Goal: Information Seeking & Learning: Learn about a topic

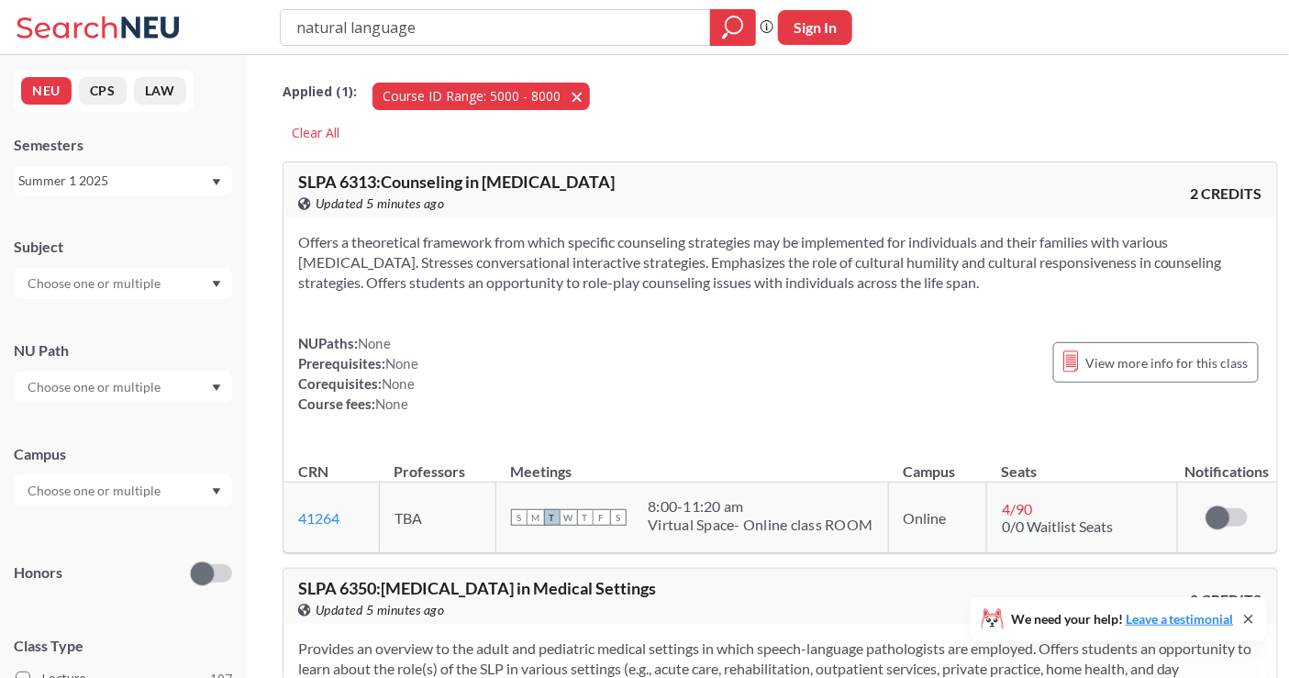
click at [584, 98] on span "button" at bounding box center [584, 95] width 0 height 17
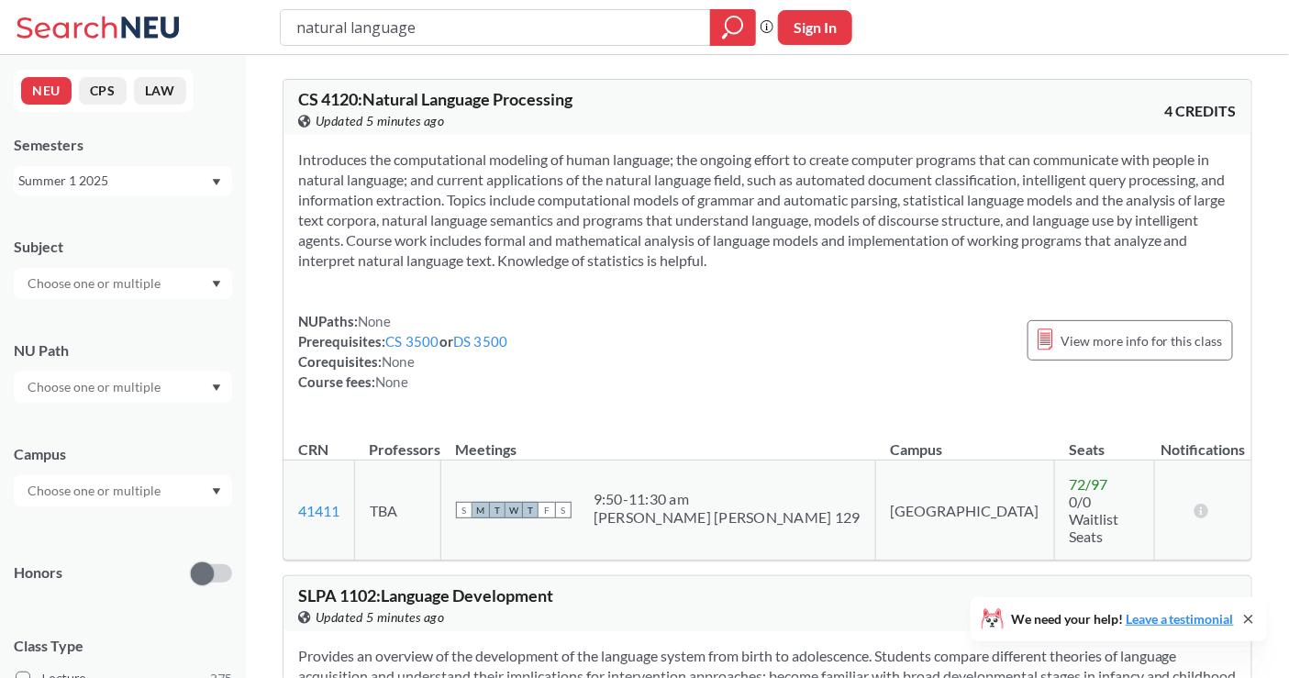
click at [133, 186] on div "Summer 1 2025" at bounding box center [114, 181] width 192 height 20
click at [93, 227] on div "Fall 2025" at bounding box center [127, 221] width 207 height 20
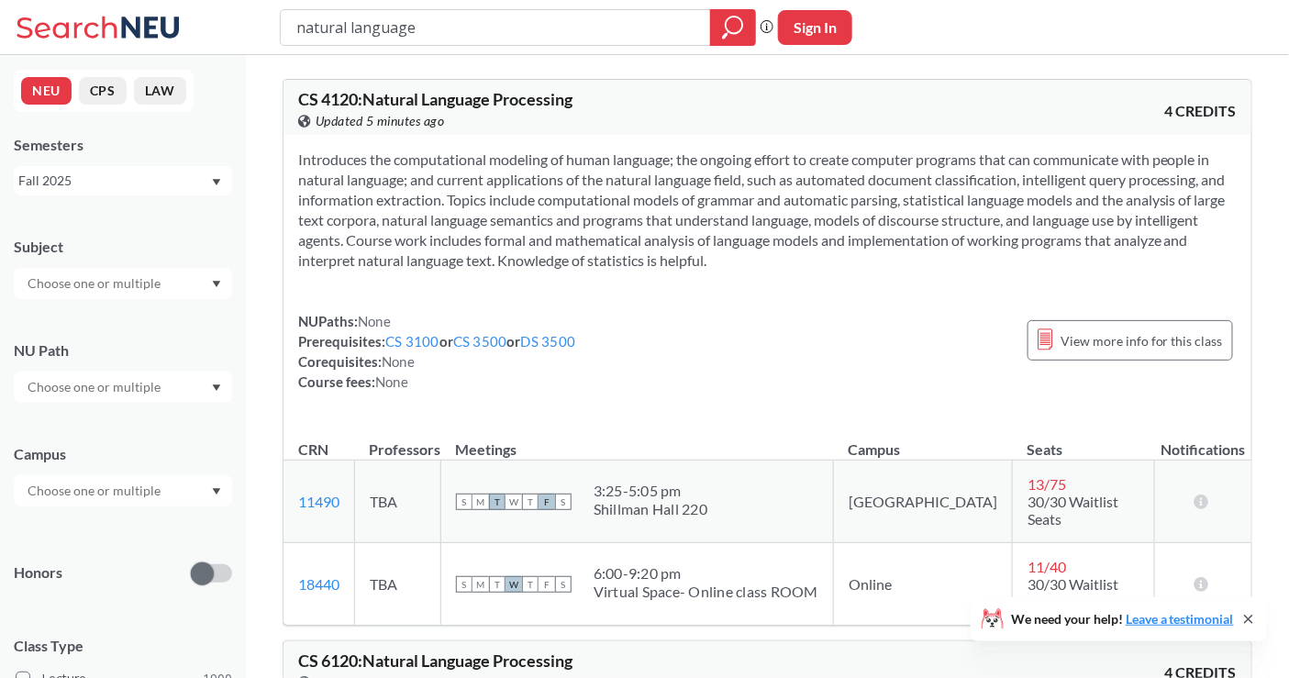
drag, startPoint x: 417, startPoint y: 35, endPoint x: 254, endPoint y: 44, distance: 162.7
click at [254, 44] on div "natural language Phrase search guarantees the exact search appears in the resul…" at bounding box center [644, 27] width 1289 height 55
type input "french"
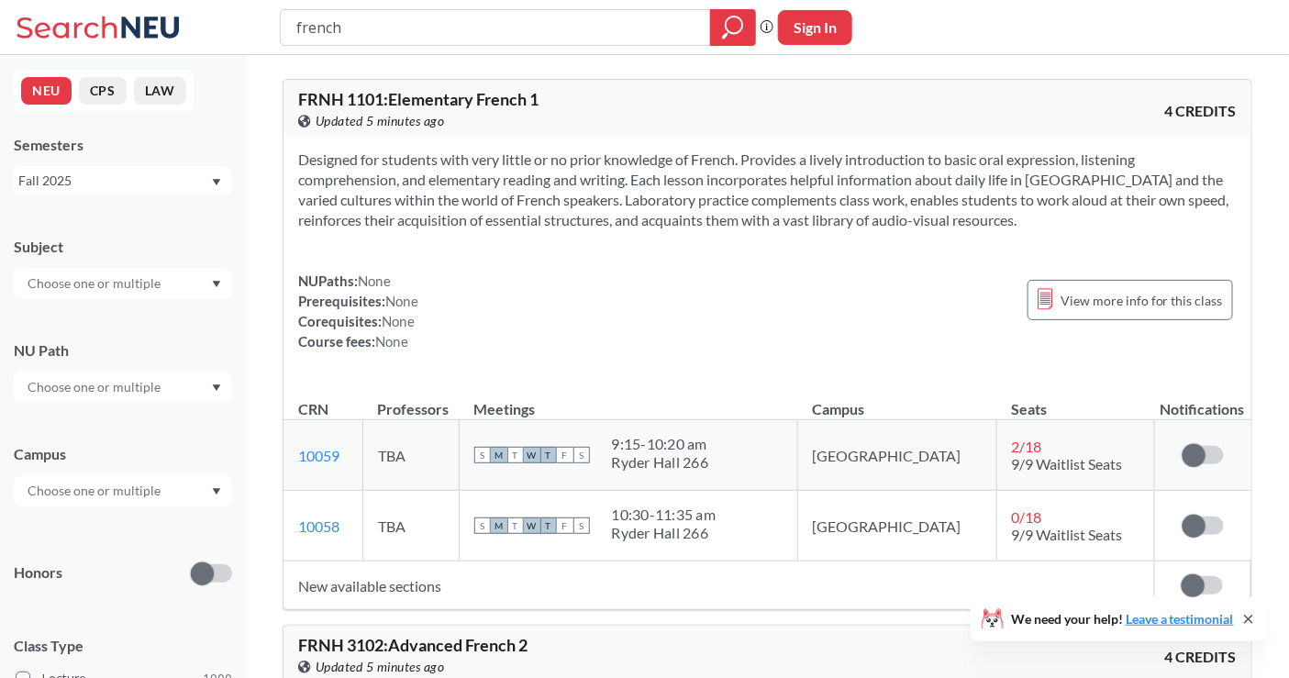
drag, startPoint x: 769, startPoint y: 466, endPoint x: 697, endPoint y: 472, distance: 71.8
click at [667, 473] on div "S M T W T F S 9:15 - 10:20 am [GEOGRAPHIC_DATA] 266" at bounding box center [628, 455] width 308 height 40
click at [709, 471] on div "9:15 - 10:20 am [GEOGRAPHIC_DATA] 266" at bounding box center [660, 455] width 97 height 40
click at [709, 466] on div "Ryder Hall 266" at bounding box center [660, 462] width 97 height 18
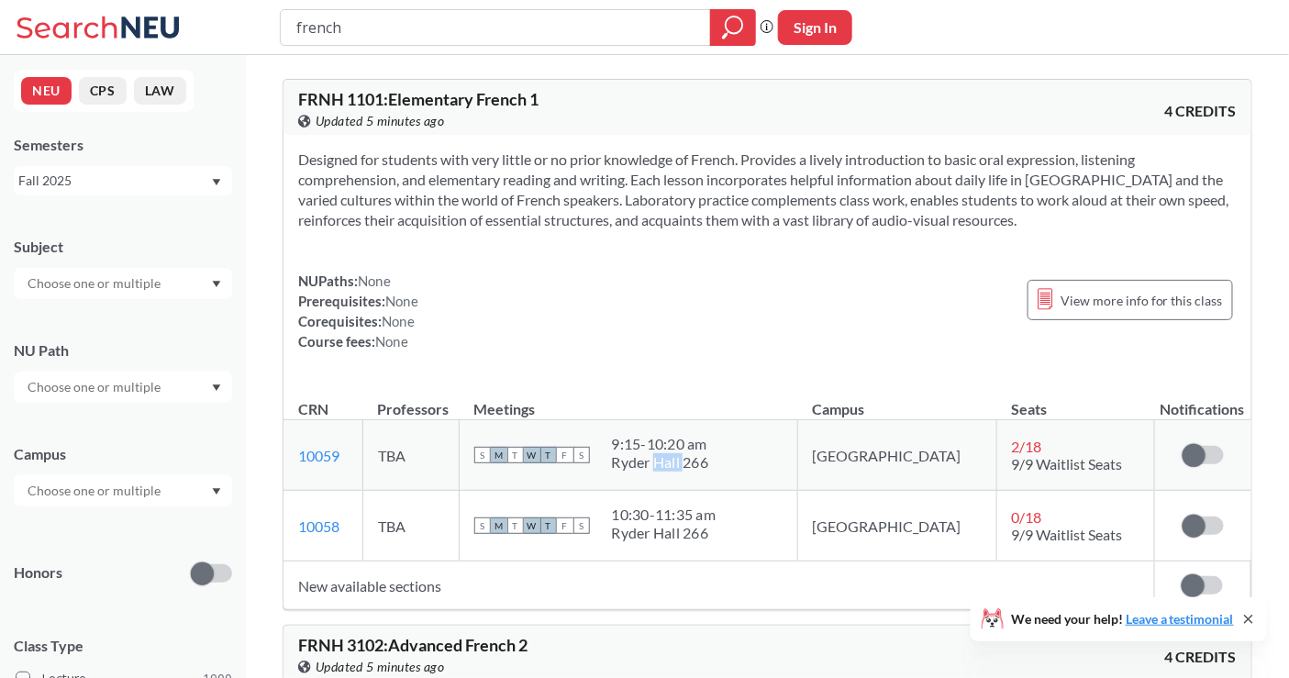
click at [709, 466] on div "Ryder Hall 266" at bounding box center [660, 462] width 97 height 18
click at [709, 472] on div "9:15 - 10:20 am [GEOGRAPHIC_DATA] 266" at bounding box center [660, 455] width 97 height 40
click at [703, 458] on div "Ryder Hall 266" at bounding box center [660, 462] width 97 height 18
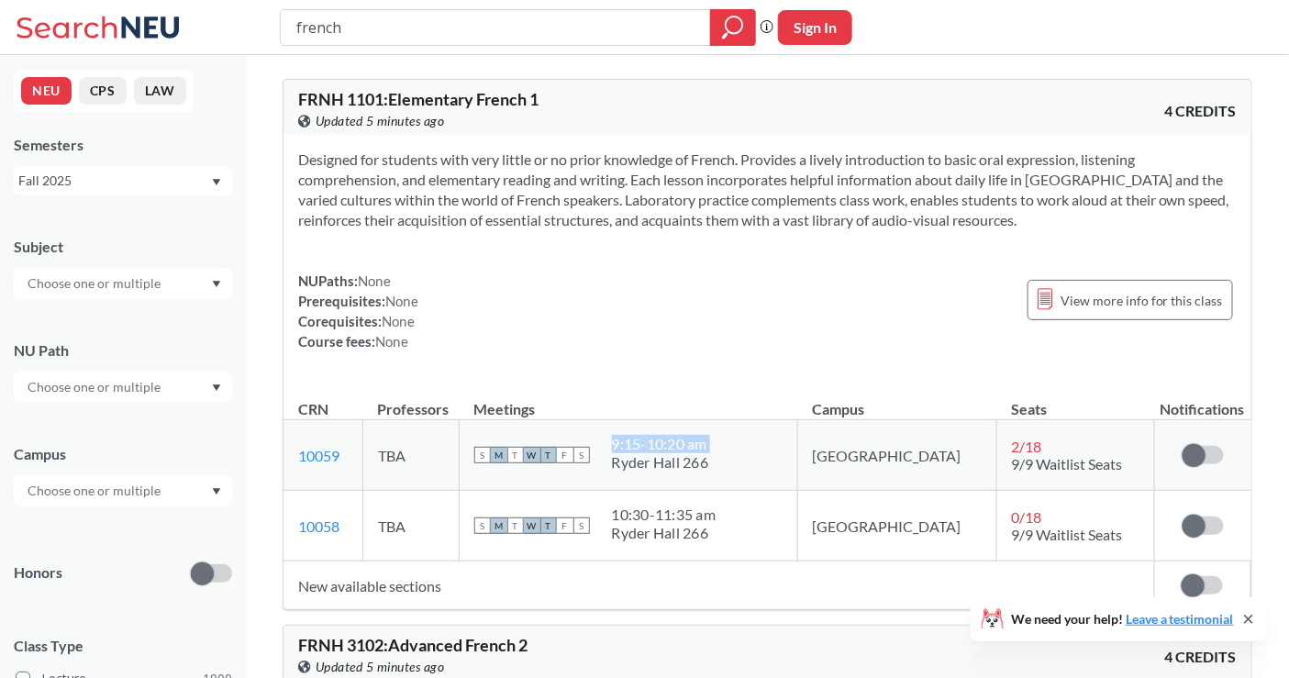
click at [704, 459] on div "Ryder Hall 266" at bounding box center [660, 462] width 97 height 18
click at [709, 472] on div "9:15 - 10:20 am [GEOGRAPHIC_DATA] 266" at bounding box center [660, 455] width 97 height 40
click at [709, 468] on div "Ryder Hall 266" at bounding box center [660, 462] width 97 height 18
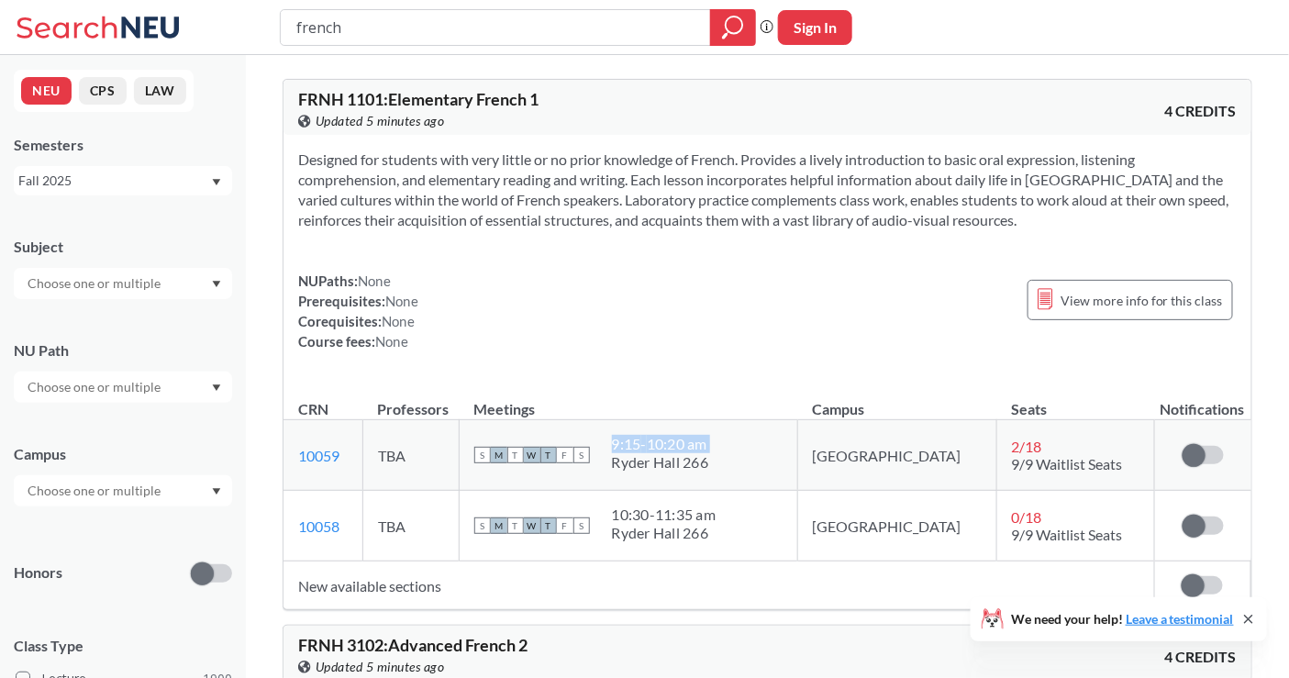
click at [709, 473] on div "9:15 - 10:20 am [GEOGRAPHIC_DATA] 266" at bounding box center [660, 455] width 97 height 40
